Goal: Book appointment/travel/reservation

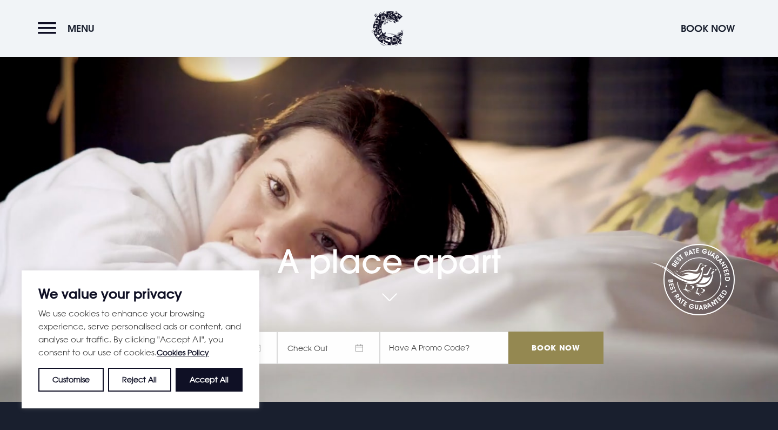
scroll to position [29, 0]
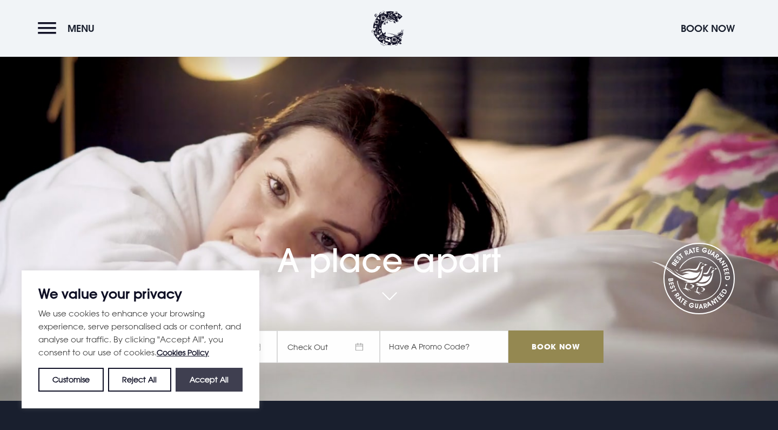
click at [210, 381] on button "Accept All" at bounding box center [209, 380] width 67 height 24
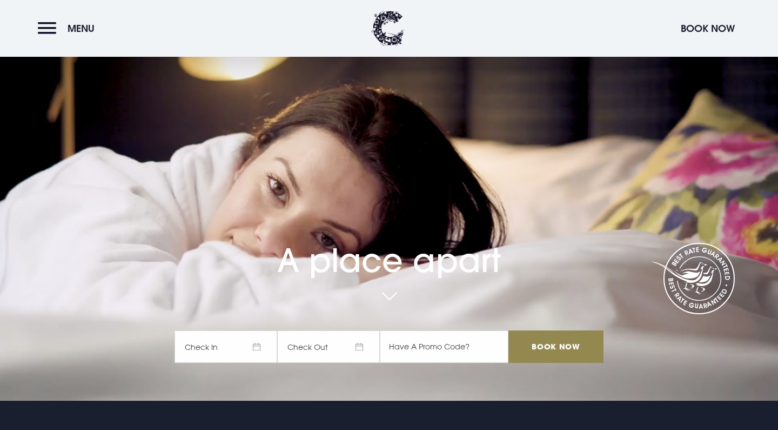
checkbox input "true"
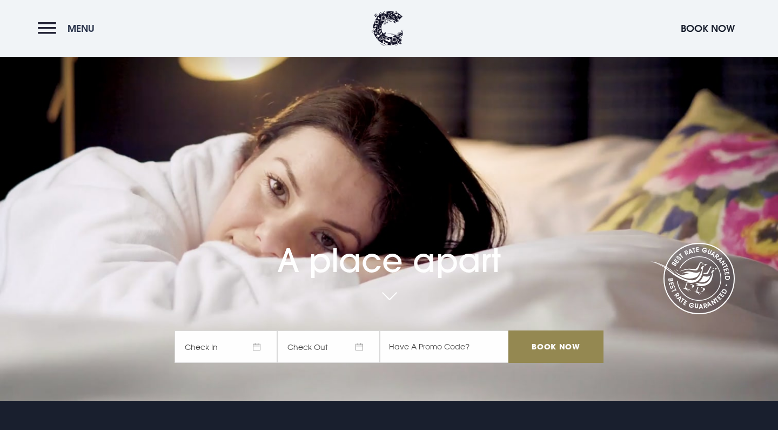
click at [49, 26] on button "Menu" at bounding box center [69, 28] width 62 height 23
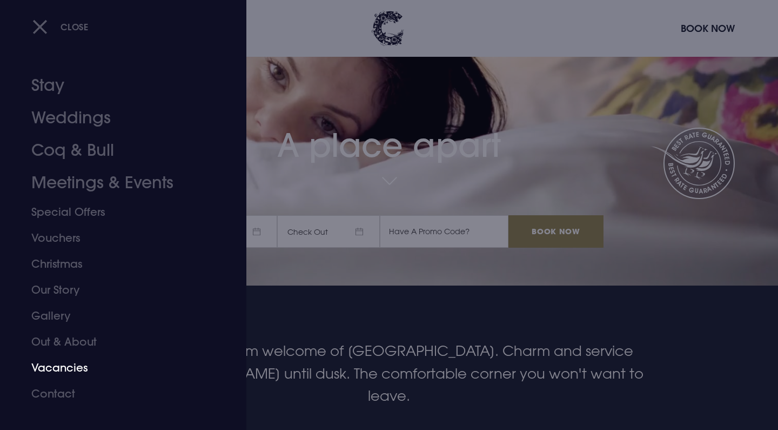
scroll to position [171, 0]
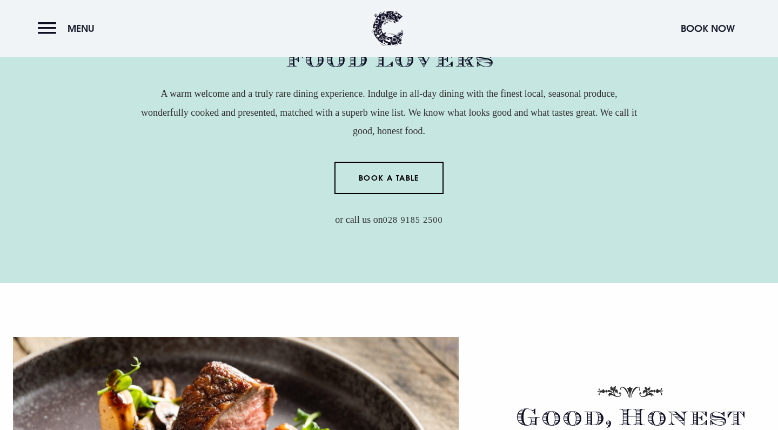
scroll to position [460, 0]
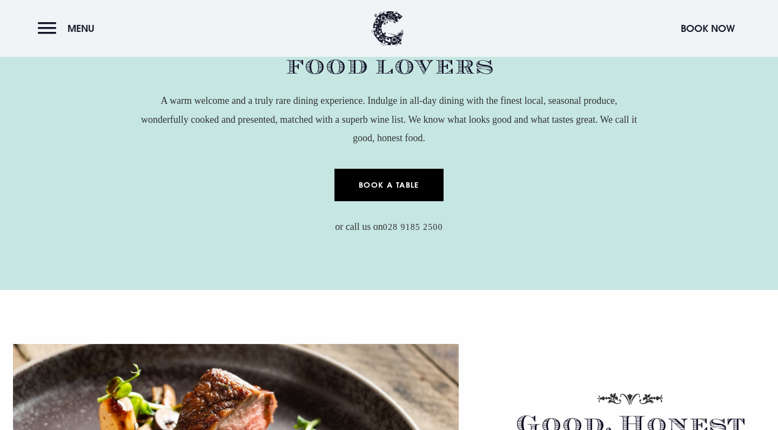
click at [418, 189] on link "Book a Table" at bounding box center [390, 185] width 110 height 32
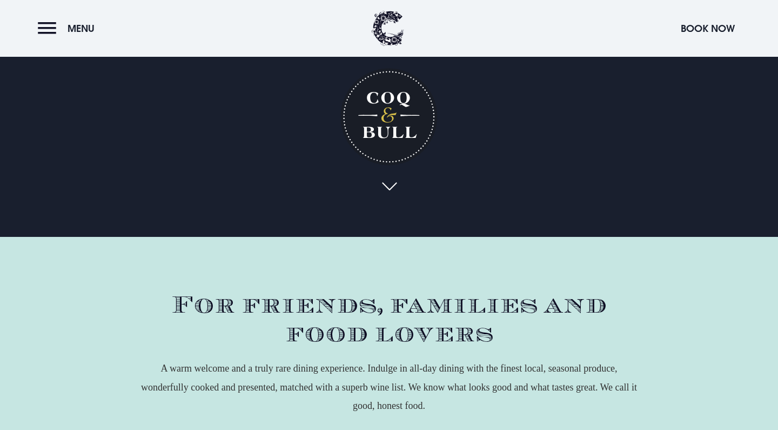
scroll to position [192, 0]
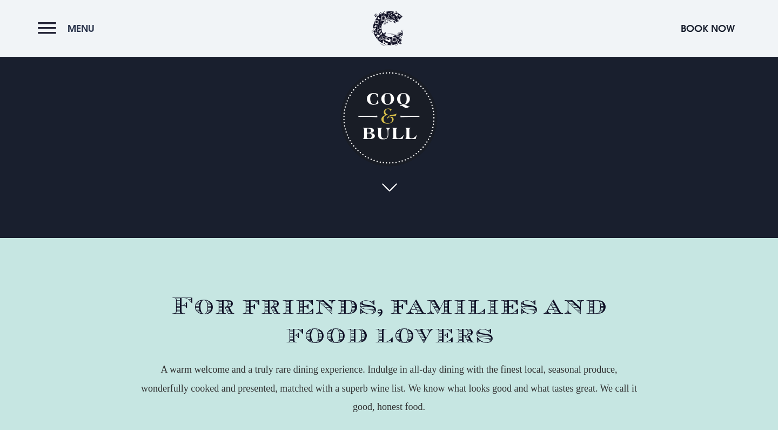
click at [54, 29] on button "Menu" at bounding box center [69, 28] width 62 height 23
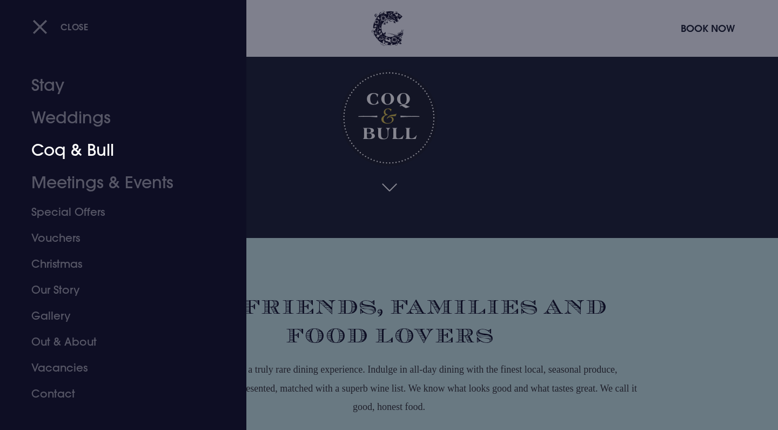
click at [99, 145] on link "Coq & Bull" at bounding box center [116, 150] width 171 height 32
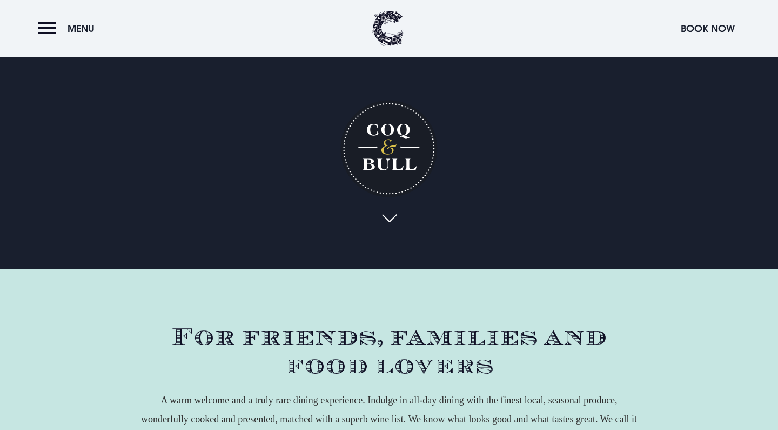
scroll to position [156, 0]
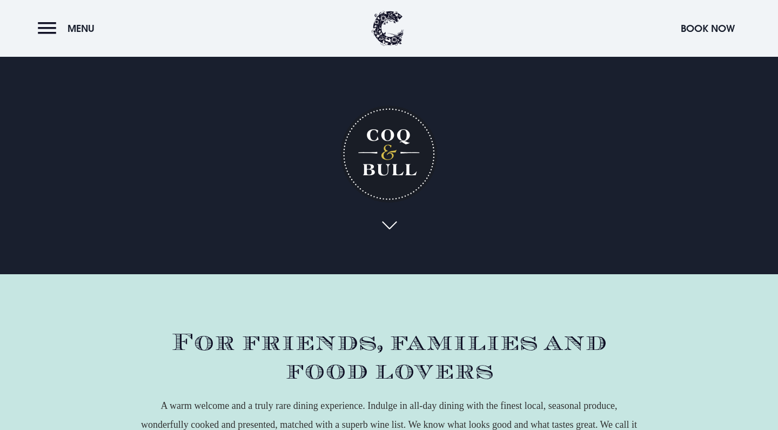
click at [391, 219] on link at bounding box center [389, 226] width 25 height 24
